Goal: Task Accomplishment & Management: Manage account settings

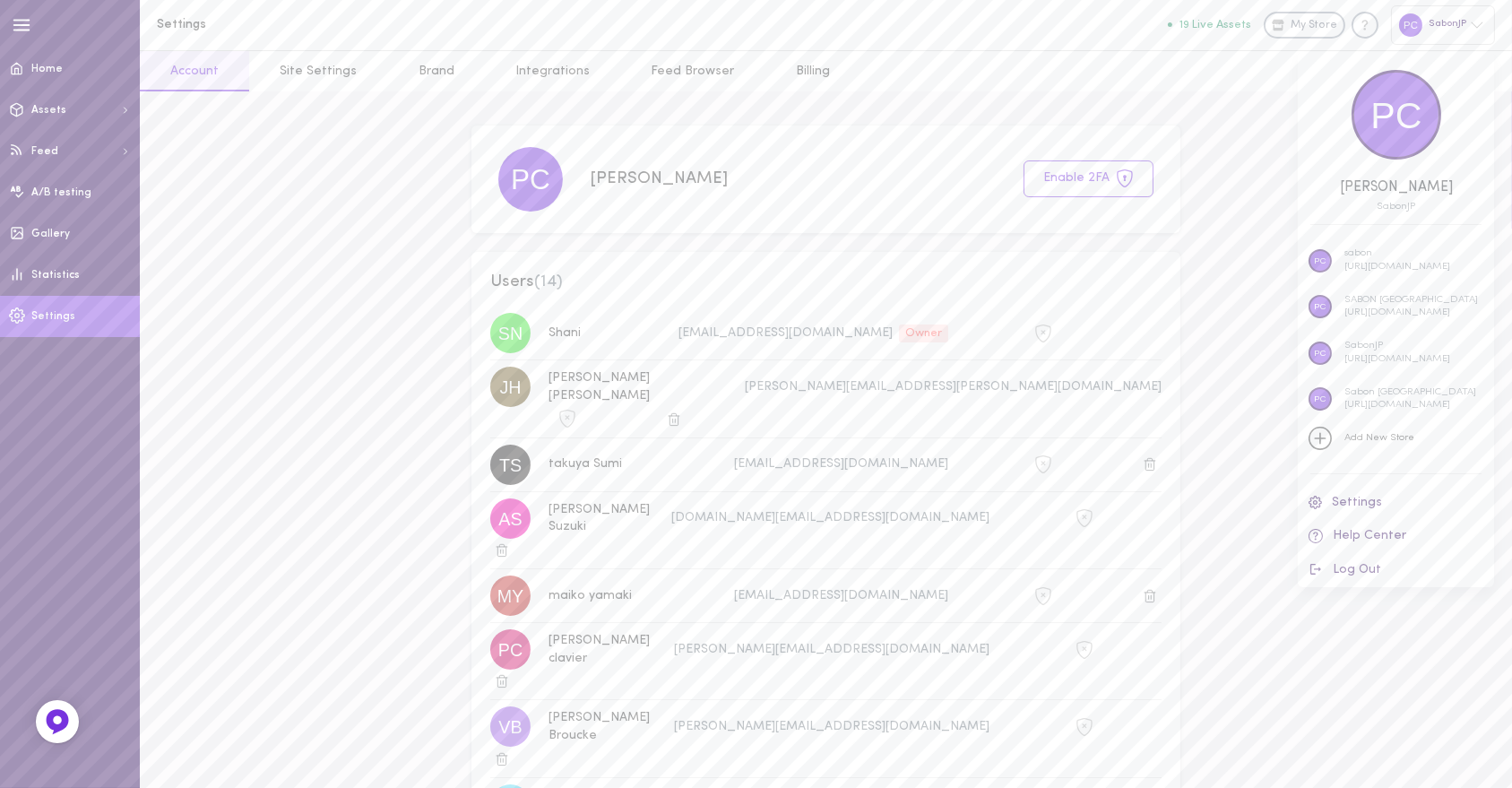
click at [1447, 25] on div at bounding box center [756, 394] width 1512 height 788
click at [1458, 30] on div "SabonJP" at bounding box center [1443, 24] width 104 height 38
click at [1386, 303] on p "SABON [GEOGRAPHIC_DATA]" at bounding box center [1412, 301] width 134 height 13
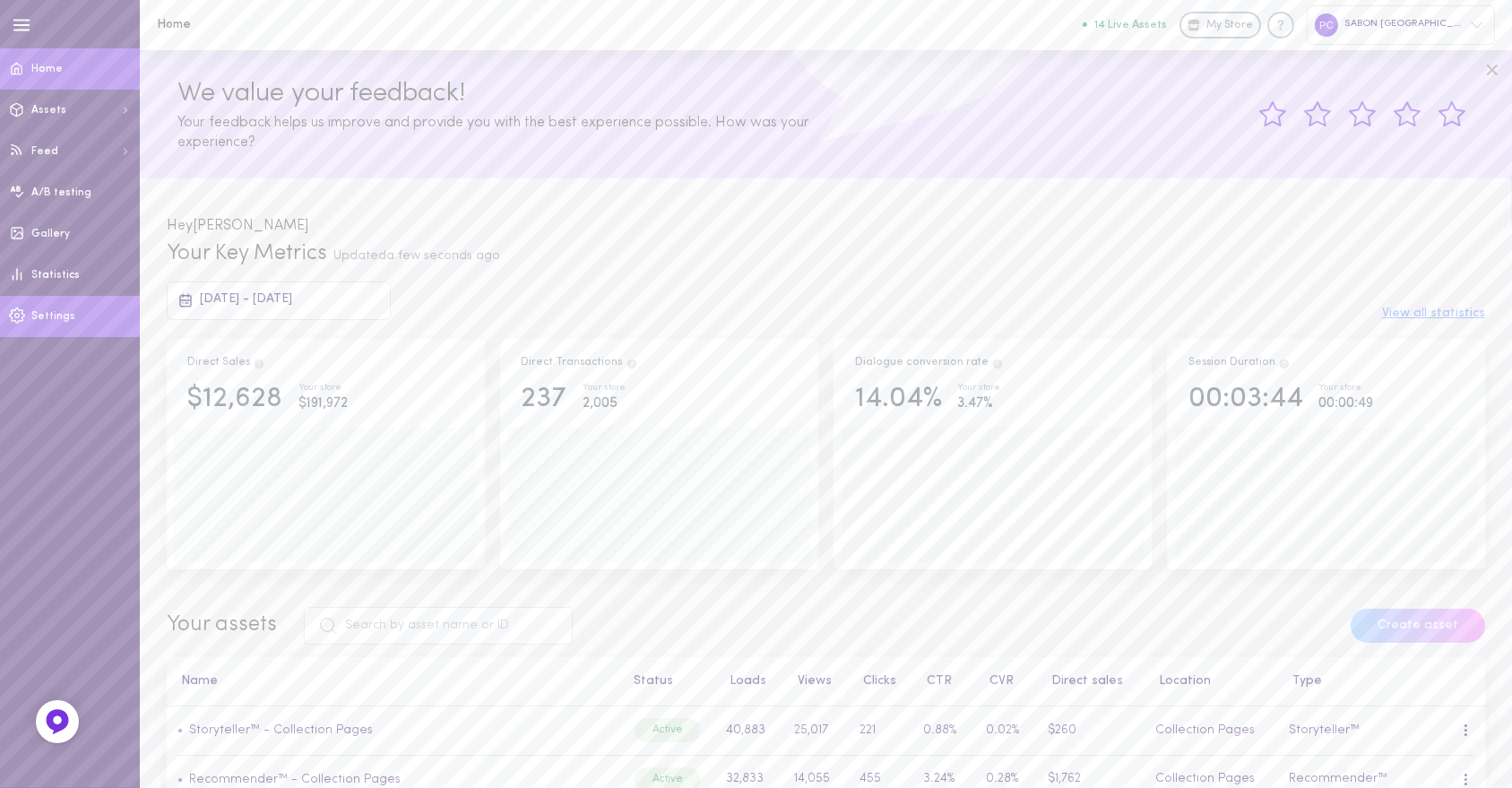
click at [48, 321] on span "Settings" at bounding box center [53, 317] width 44 height 11
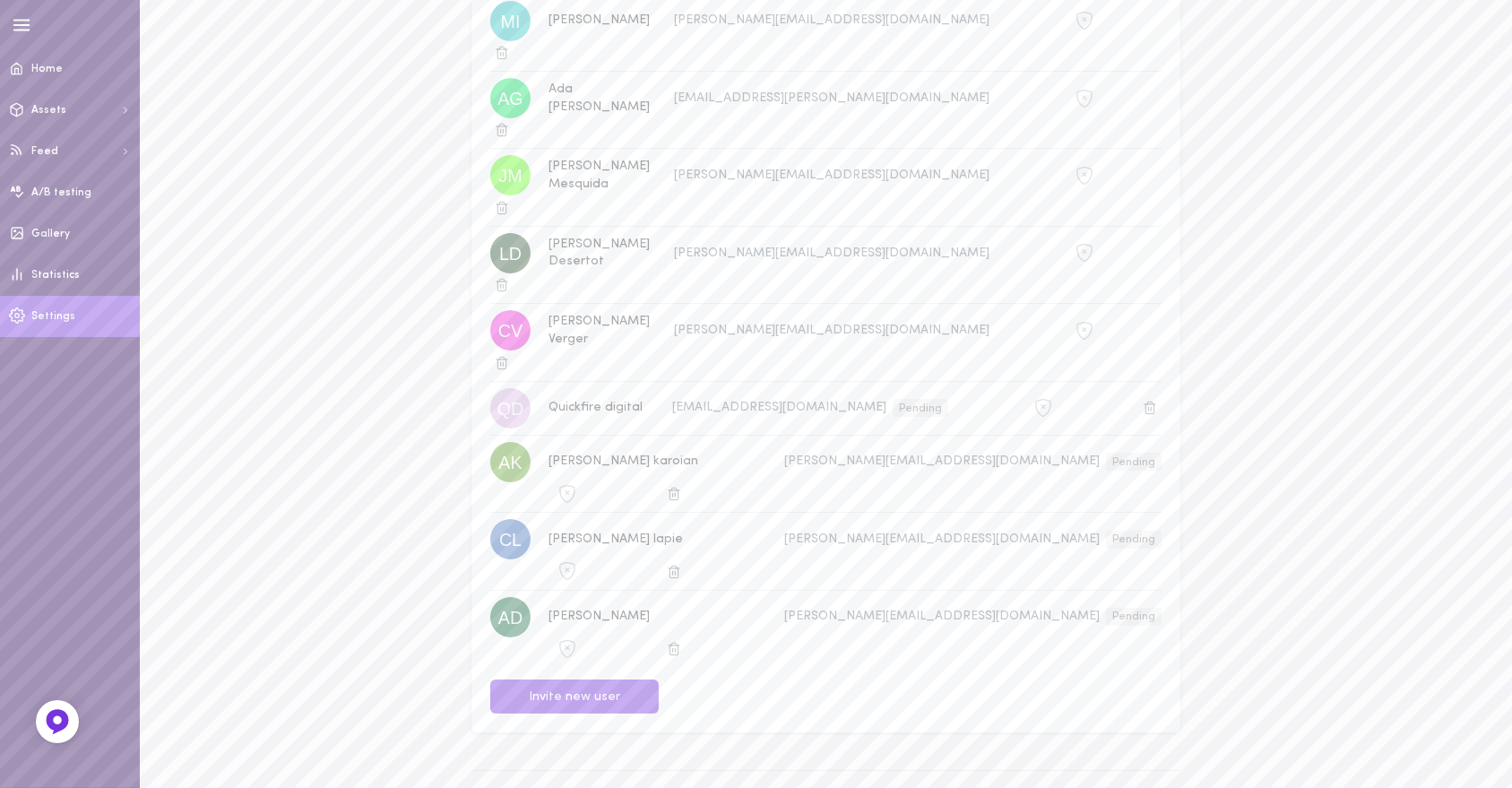
scroll to position [398, 0]
